Goal: Task Accomplishment & Management: Manage account settings

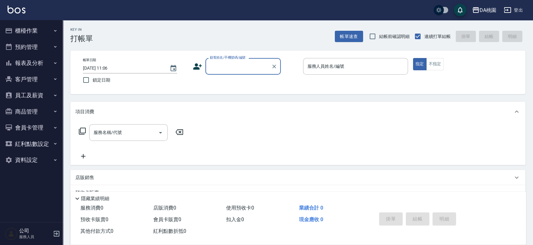
click at [38, 96] on button "員工及薪資" at bounding box center [32, 95] width 58 height 16
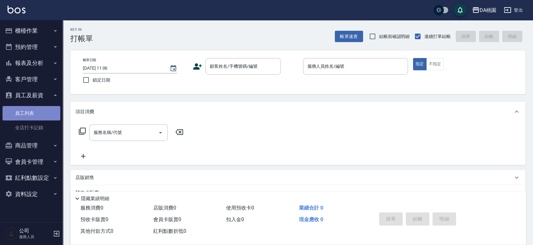
click at [34, 110] on link "員工列表" at bounding box center [32, 113] width 58 height 14
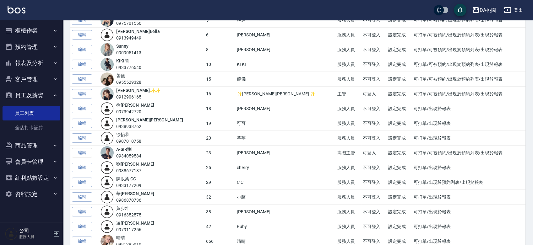
scroll to position [105, 0]
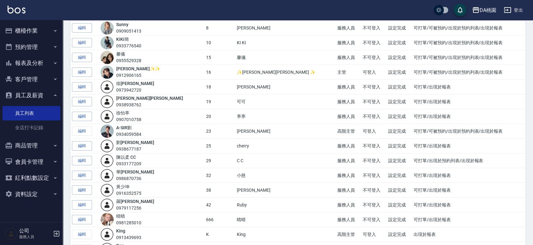
click at [136, 98] on link "[PERSON_NAME]" at bounding box center [149, 98] width 67 height 5
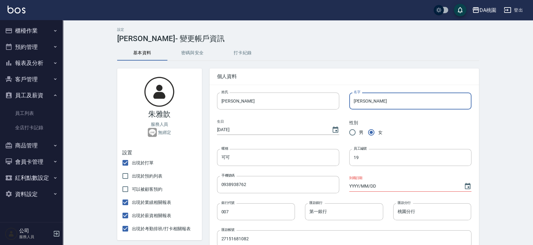
drag, startPoint x: 372, startPoint y: 103, endPoint x: 352, endPoint y: 103, distance: 19.8
click at [352, 103] on input "[PERSON_NAME]" at bounding box center [410, 101] width 122 height 17
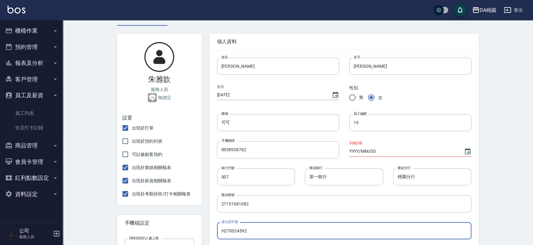
drag, startPoint x: 249, startPoint y: 231, endPoint x: 221, endPoint y: 230, distance: 27.7
click at [221, 230] on input "H270024592" at bounding box center [344, 231] width 254 height 17
